Goal: Task Accomplishment & Management: Complete application form

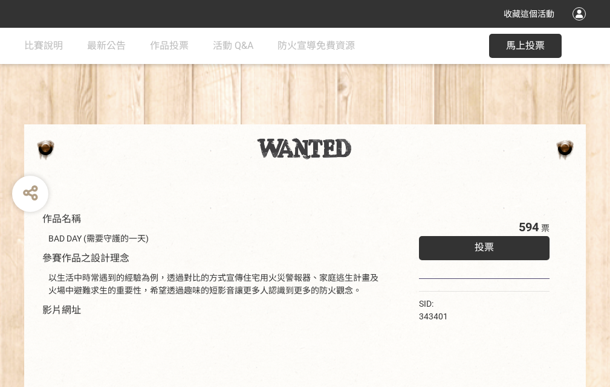
click at [581, 25] on div "收藏這個活動" at bounding box center [305, 14] width 610 height 28
click at [378, 119] on div "作品名稱 BAD DAY (需要守護的一天) 參賽作品之設計理念 以生活中時常遇到的經驗為例，透過對比的方式宣傳住宅用火災警報器、家庭逃生計畫及火場中避難求生…" at bounding box center [305, 282] width 610 height 508
click at [481, 245] on span "投票" at bounding box center [483, 247] width 19 height 11
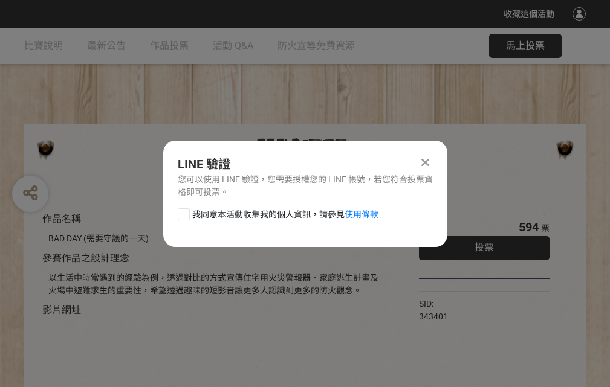
click at [183, 212] on div at bounding box center [184, 215] width 12 height 12
checkbox input "true"
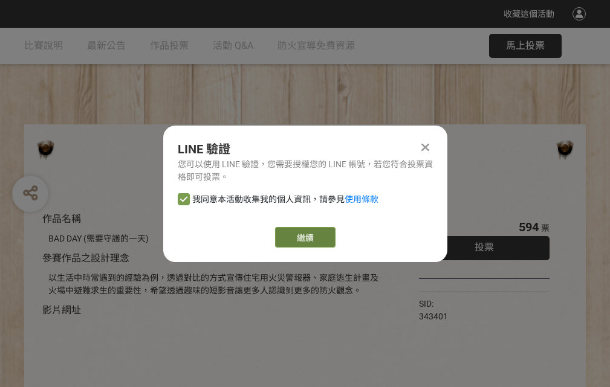
click at [304, 238] on link "繼續" at bounding box center [305, 237] width 60 height 21
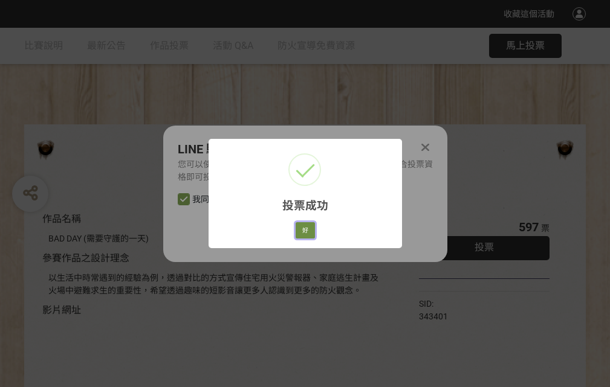
click at [302, 228] on button "好" at bounding box center [305, 230] width 19 height 17
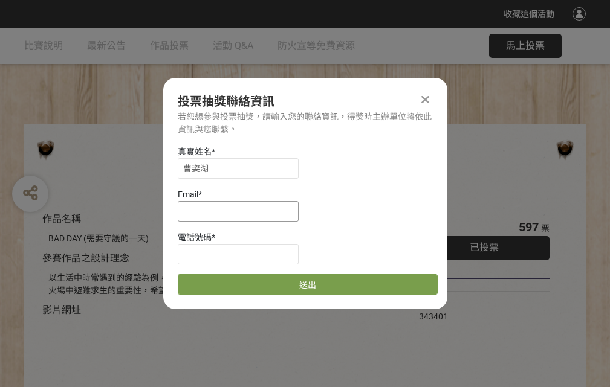
click at [242, 211] on input at bounding box center [238, 211] width 121 height 21
type input "[EMAIL_ADDRESS][DOMAIN_NAME]"
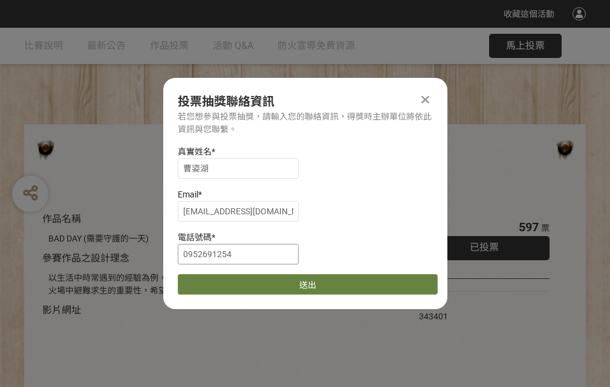
type input "0952691254"
click at [212, 280] on button "送出" at bounding box center [308, 284] width 260 height 21
